Goal: Task Accomplishment & Management: Use online tool/utility

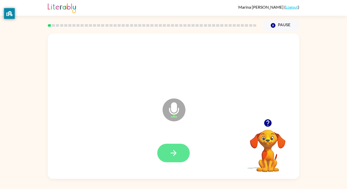
click at [180, 149] on button "button" at bounding box center [173, 153] width 33 height 19
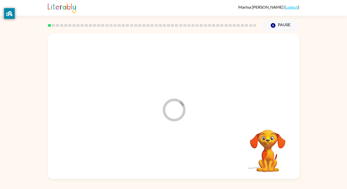
click at [180, 149] on div at bounding box center [174, 153] width 242 height 42
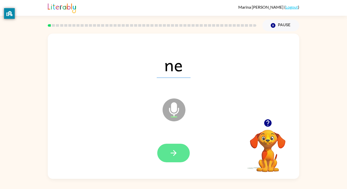
click at [172, 154] on icon "button" at bounding box center [173, 153] width 9 height 9
click at [172, 154] on div at bounding box center [173, 153] width 33 height 19
click at [167, 153] on button "button" at bounding box center [173, 153] width 33 height 19
click at [167, 153] on div at bounding box center [173, 153] width 33 height 19
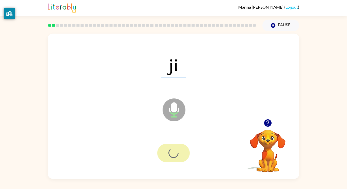
click at [167, 153] on div at bounding box center [173, 153] width 33 height 19
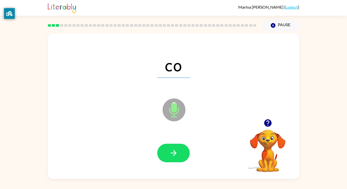
click at [167, 153] on button "button" at bounding box center [173, 153] width 33 height 19
click at [167, 153] on div at bounding box center [173, 153] width 33 height 19
click at [167, 153] on button "button" at bounding box center [173, 153] width 33 height 19
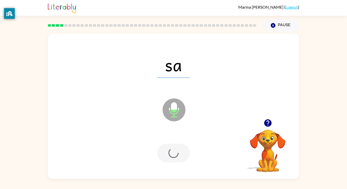
click at [167, 153] on div at bounding box center [173, 153] width 33 height 19
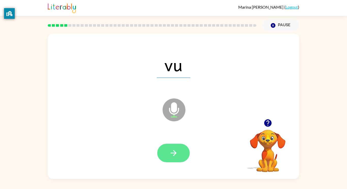
click at [169, 156] on icon "button" at bounding box center [173, 153] width 9 height 9
click at [169, 154] on icon "button" at bounding box center [173, 153] width 9 height 9
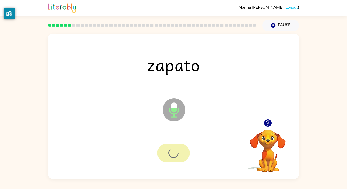
click at [169, 154] on div at bounding box center [173, 153] width 33 height 19
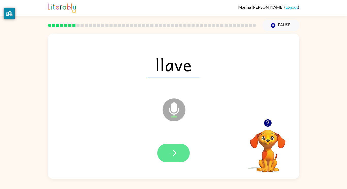
click at [169, 153] on button "button" at bounding box center [173, 153] width 33 height 19
click at [169, 153] on div at bounding box center [173, 153] width 33 height 19
click at [168, 152] on button "button" at bounding box center [173, 153] width 33 height 19
click at [167, 150] on button "button" at bounding box center [173, 153] width 33 height 19
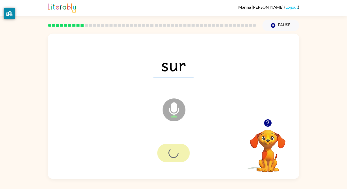
click at [167, 150] on div at bounding box center [173, 153] width 33 height 19
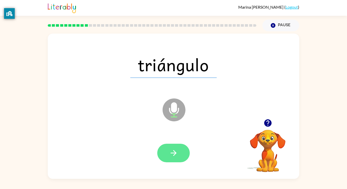
click at [165, 146] on button "button" at bounding box center [173, 153] width 33 height 19
click at [173, 151] on icon "button" at bounding box center [173, 153] width 9 height 9
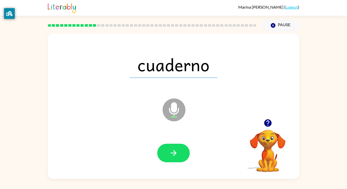
click at [173, 151] on icon "button" at bounding box center [173, 153] width 9 height 9
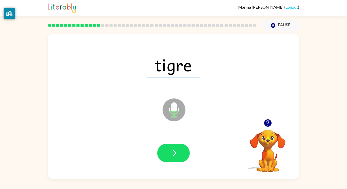
click at [173, 151] on icon "button" at bounding box center [173, 153] width 9 height 9
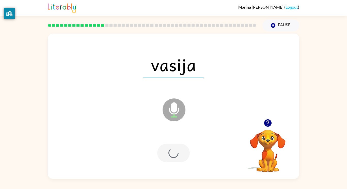
click at [173, 151] on div at bounding box center [173, 153] width 33 height 19
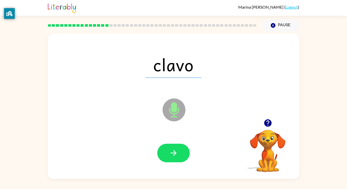
click at [173, 151] on icon "button" at bounding box center [173, 153] width 9 height 9
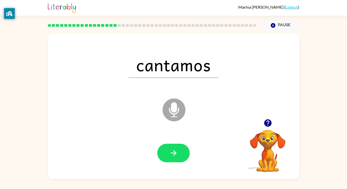
click at [173, 151] on icon "button" at bounding box center [173, 153] width 9 height 9
click at [173, 151] on div at bounding box center [173, 153] width 33 height 19
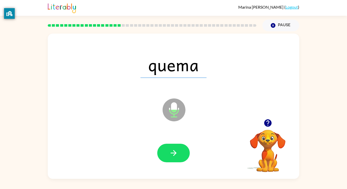
click at [173, 151] on icon "button" at bounding box center [173, 153] width 9 height 9
click at [171, 148] on button "button" at bounding box center [173, 153] width 33 height 19
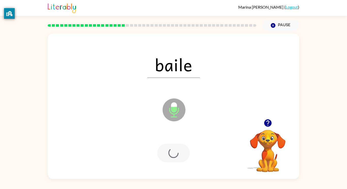
click at [171, 148] on div at bounding box center [173, 153] width 33 height 19
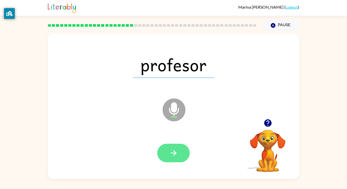
click at [171, 147] on button "button" at bounding box center [173, 153] width 33 height 19
click at [171, 147] on div at bounding box center [173, 153] width 33 height 19
click at [174, 151] on icon "button" at bounding box center [174, 153] width 6 height 6
click at [176, 152] on icon "button" at bounding box center [174, 153] width 6 height 6
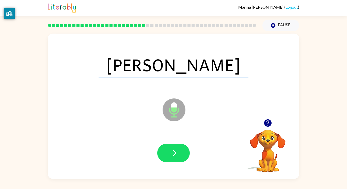
click at [176, 152] on icon "button" at bounding box center [174, 153] width 6 height 6
click at [176, 152] on div at bounding box center [173, 153] width 33 height 19
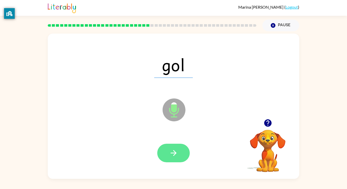
click at [172, 147] on button "button" at bounding box center [173, 153] width 33 height 19
click at [172, 147] on div at bounding box center [173, 153] width 33 height 19
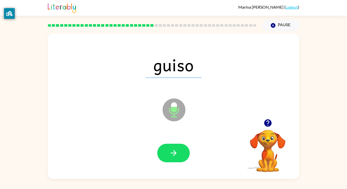
click at [172, 147] on button "button" at bounding box center [173, 153] width 33 height 19
click at [172, 147] on div at bounding box center [173, 153] width 33 height 19
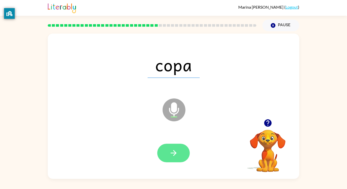
click at [173, 148] on button "button" at bounding box center [173, 153] width 33 height 19
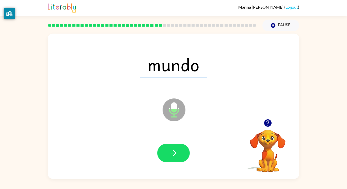
click at [173, 148] on button "button" at bounding box center [173, 153] width 33 height 19
click at [173, 146] on button "button" at bounding box center [173, 153] width 33 height 19
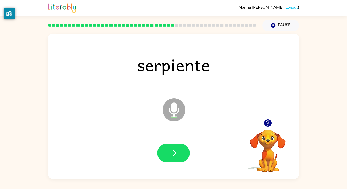
click at [173, 146] on button "button" at bounding box center [173, 153] width 33 height 19
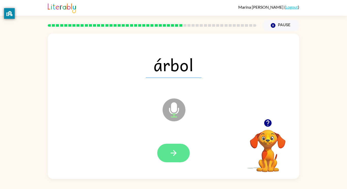
click at [170, 144] on button "button" at bounding box center [173, 153] width 33 height 19
click at [170, 144] on div at bounding box center [173, 153] width 33 height 19
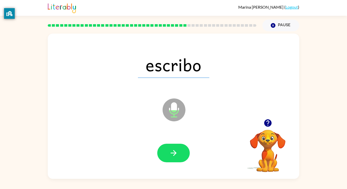
click at [170, 144] on button "button" at bounding box center [173, 153] width 33 height 19
click at [170, 144] on div at bounding box center [173, 153] width 33 height 19
click at [170, 144] on button "button" at bounding box center [173, 153] width 33 height 19
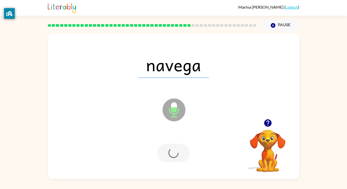
click at [170, 144] on div at bounding box center [173, 153] width 33 height 19
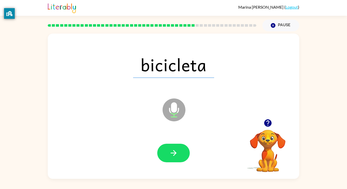
click at [170, 142] on div at bounding box center [174, 153] width 242 height 42
click at [172, 159] on button "button" at bounding box center [173, 153] width 33 height 19
click at [172, 159] on div at bounding box center [173, 153] width 33 height 19
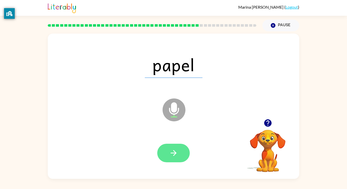
click at [171, 156] on icon "button" at bounding box center [173, 153] width 9 height 9
click at [171, 156] on div at bounding box center [173, 153] width 33 height 19
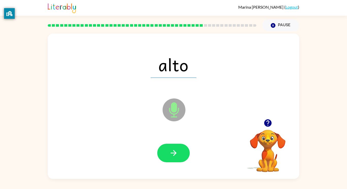
click at [171, 156] on icon "button" at bounding box center [173, 153] width 9 height 9
click at [171, 156] on div at bounding box center [173, 153] width 33 height 19
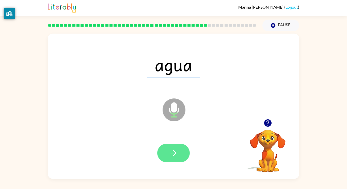
click at [171, 157] on icon "button" at bounding box center [173, 153] width 9 height 9
click at [171, 157] on div at bounding box center [173, 153] width 33 height 19
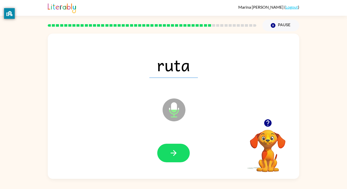
click at [171, 157] on icon "button" at bounding box center [173, 153] width 9 height 9
click at [171, 157] on div at bounding box center [173, 153] width 33 height 19
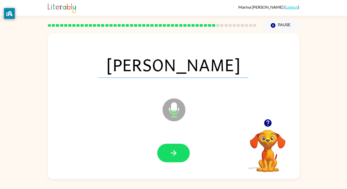
click at [171, 157] on icon "button" at bounding box center [173, 153] width 9 height 9
click at [223, 162] on div at bounding box center [174, 153] width 242 height 42
click at [175, 150] on icon "button" at bounding box center [173, 153] width 9 height 9
click at [175, 150] on div at bounding box center [173, 153] width 33 height 19
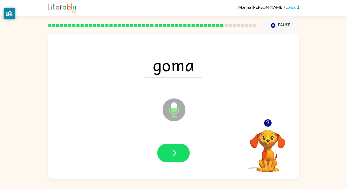
click at [175, 150] on icon "button" at bounding box center [173, 153] width 9 height 9
click at [175, 150] on div at bounding box center [173, 153] width 33 height 19
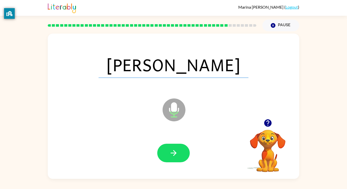
click at [175, 150] on icon "button" at bounding box center [173, 153] width 9 height 9
click at [175, 150] on div at bounding box center [173, 153] width 33 height 19
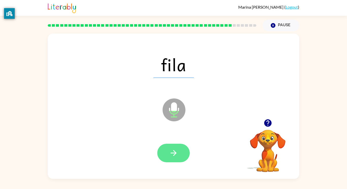
click at [176, 151] on icon "button" at bounding box center [173, 153] width 9 height 9
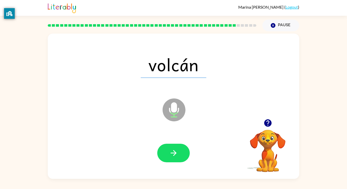
click at [176, 151] on icon "button" at bounding box center [173, 153] width 9 height 9
click at [176, 151] on div at bounding box center [173, 153] width 33 height 19
click at [176, 151] on icon "button" at bounding box center [173, 153] width 9 height 9
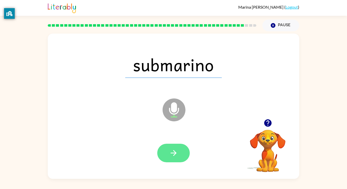
click at [176, 150] on icon "button" at bounding box center [173, 153] width 9 height 9
click at [176, 150] on div at bounding box center [173, 153] width 33 height 19
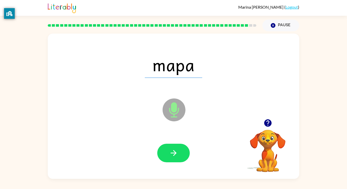
click at [176, 150] on icon "button" at bounding box center [173, 153] width 9 height 9
click at [176, 150] on div at bounding box center [173, 153] width 33 height 19
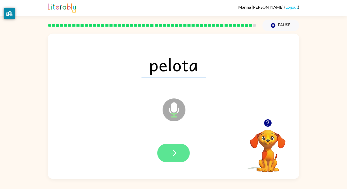
click at [176, 150] on icon "button" at bounding box center [173, 153] width 9 height 9
click at [176, 150] on div at bounding box center [173, 153] width 33 height 19
